Goal: Task Accomplishment & Management: Use online tool/utility

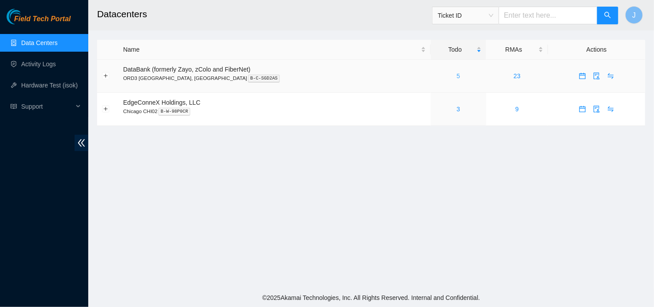
click at [457, 76] on link "5" at bounding box center [459, 75] width 4 height 7
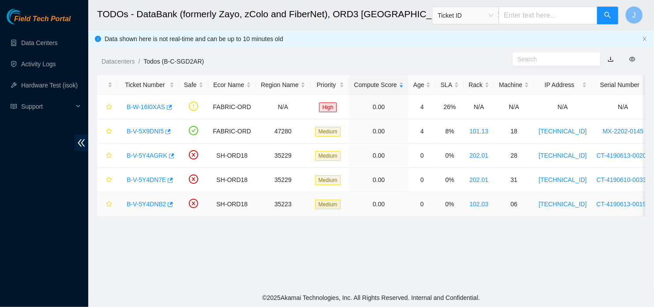
click at [145, 203] on link "B-V-5Y4DNB2" at bounding box center [146, 203] width 39 height 7
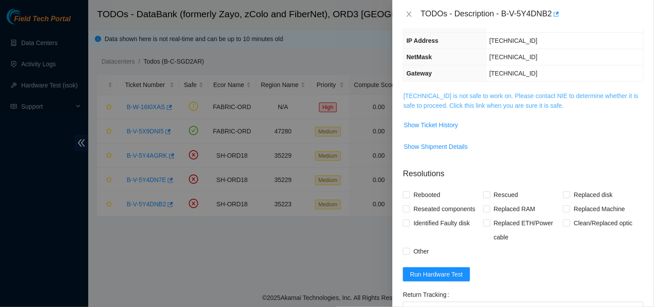
scroll to position [73, 0]
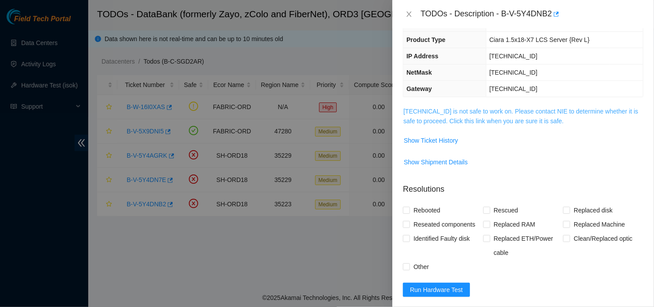
click at [469, 118] on link "[TECHNICAL_ID] is not safe to work on. Please contact NIE to determine whether …" at bounding box center [520, 116] width 235 height 17
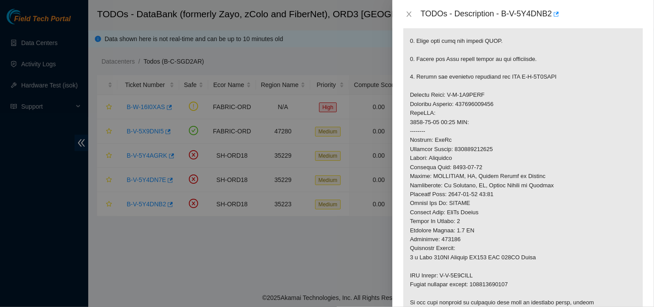
scroll to position [338, 0]
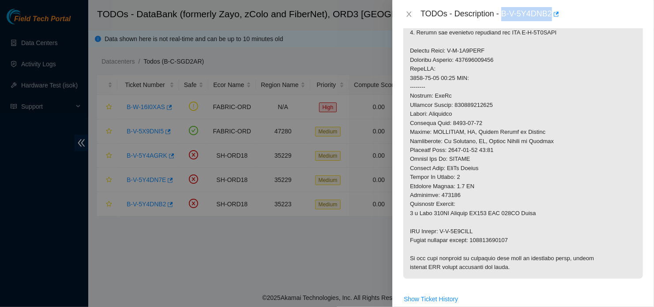
drag, startPoint x: 503, startPoint y: 12, endPoint x: 552, endPoint y: 12, distance: 49.4
click at [469, 12] on div "TODOs - Description - B-V-5Y4DNB2" at bounding box center [532, 14] width 223 height 14
copy div "B-V-5Y4DNB2"
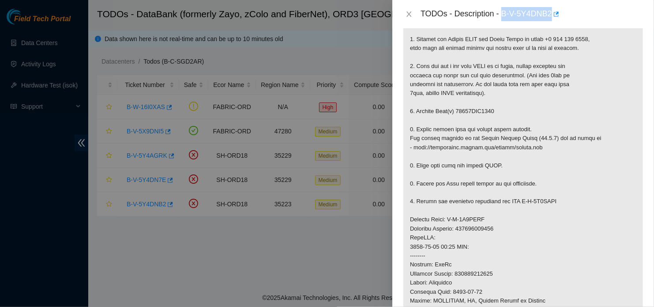
scroll to position [117, 0]
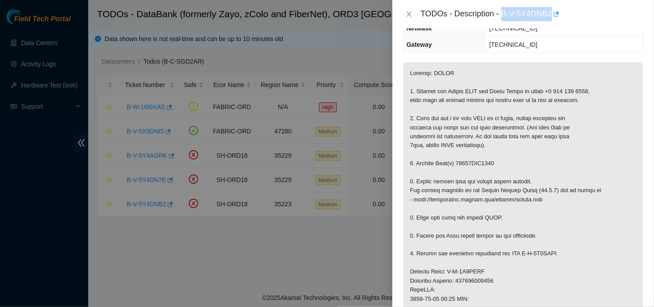
copy div "B-V-5Y4DNB2"
click at [409, 15] on icon "close" at bounding box center [409, 13] width 5 height 5
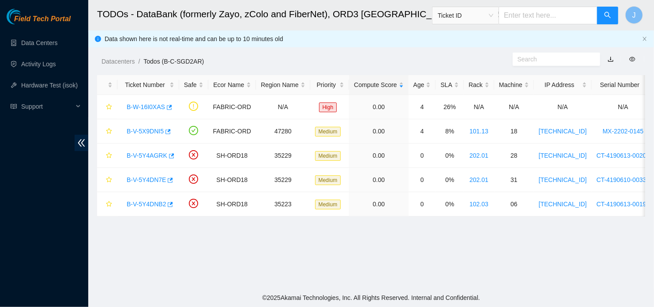
scroll to position [146, 0]
click at [150, 177] on link "B-V-5Y4DN7E" at bounding box center [146, 179] width 39 height 7
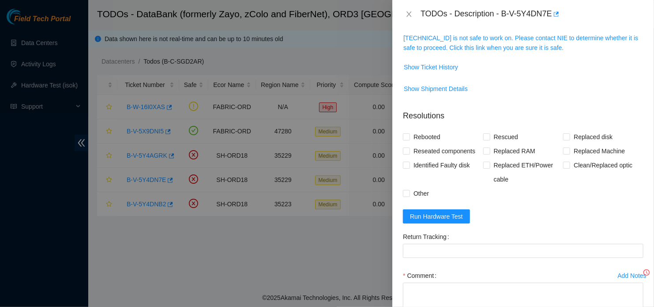
scroll to position [117, 0]
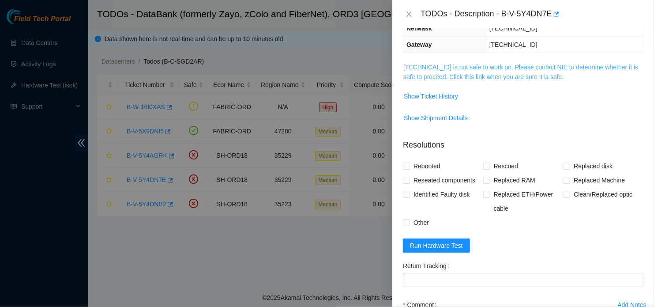
click at [469, 72] on link "[TECHNICAL_ID] is not safe to work on. Please contact NIE to determine whether …" at bounding box center [520, 72] width 235 height 17
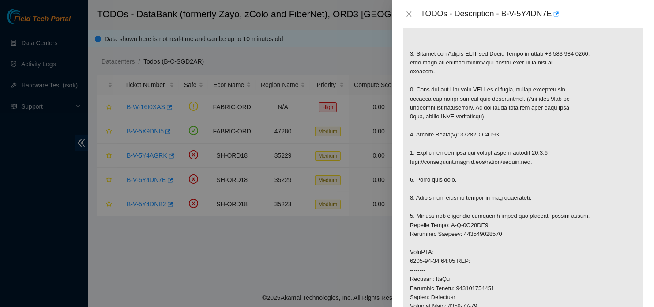
scroll to position [177, 0]
